Goal: Information Seeking & Learning: Learn about a topic

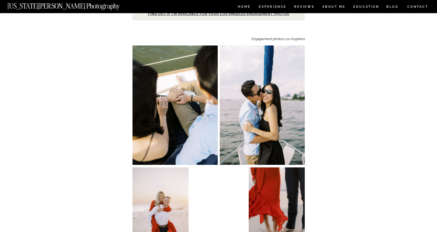
scroll to position [585, 0]
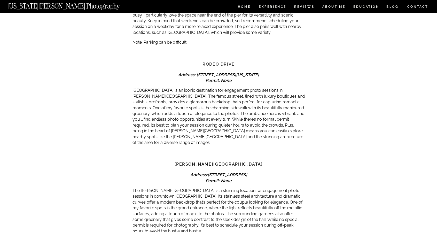
click at [221, 63] on link "Rodeo Drive" at bounding box center [219, 64] width 32 height 5
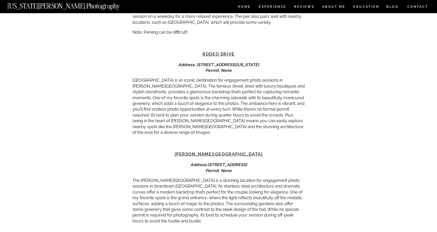
scroll to position [590, 0]
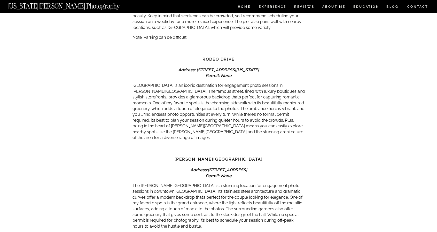
click at [225, 60] on link "Rodeo Drive" at bounding box center [219, 59] width 32 height 5
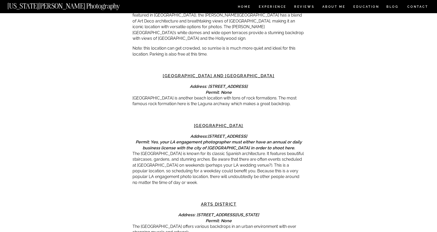
scroll to position [1224, 0]
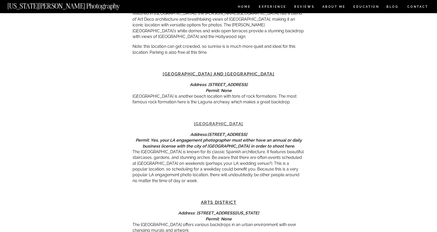
click at [204, 121] on link "[GEOGRAPHIC_DATA]" at bounding box center [218, 123] width 49 height 5
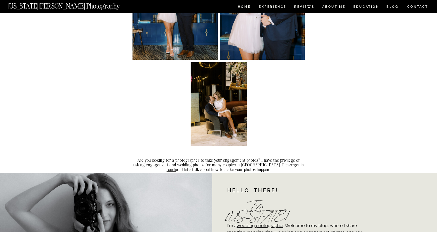
scroll to position [3028, 0]
